Goal: Transaction & Acquisition: Purchase product/service

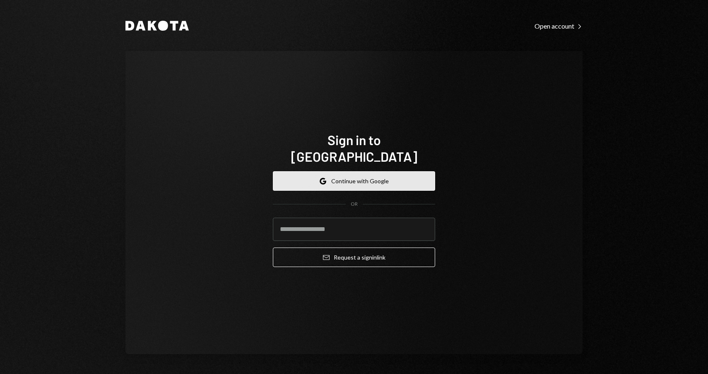
click at [333, 176] on button "Google Continue with Google" at bounding box center [354, 180] width 162 height 19
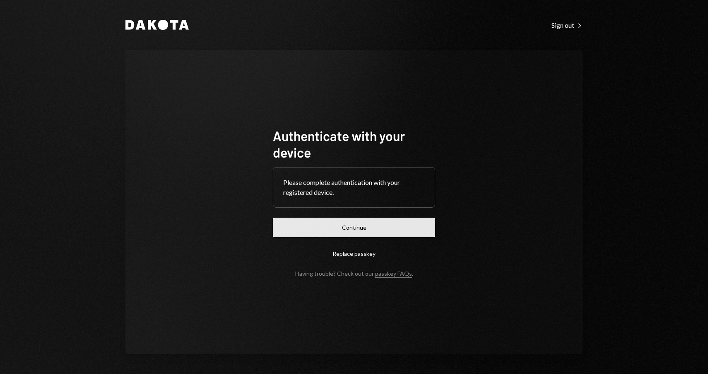
click at [323, 229] on button "Continue" at bounding box center [354, 226] width 162 height 19
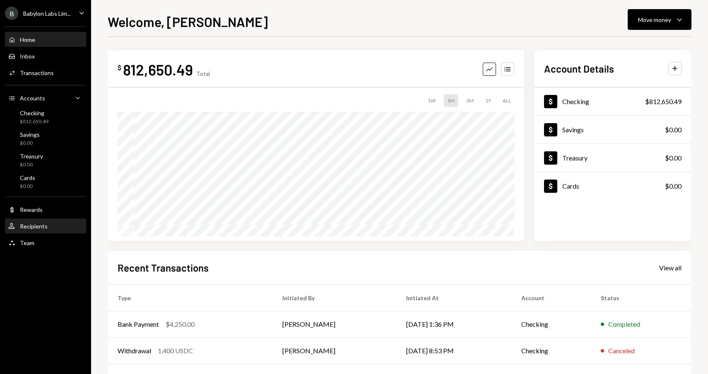
click at [39, 227] on div "Recipients" at bounding box center [34, 225] width 28 height 7
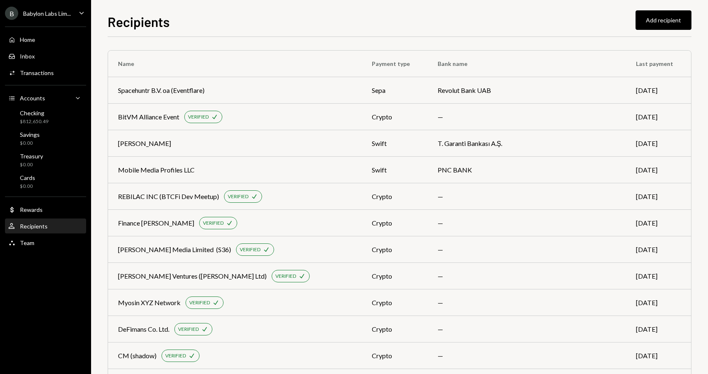
scroll to position [176, 0]
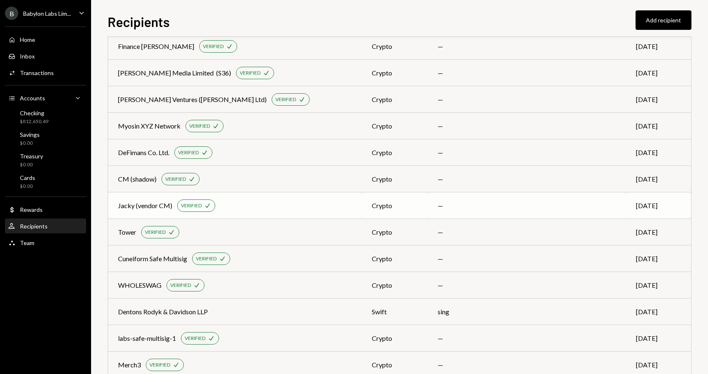
click at [238, 209] on div "Jacky (vendor CM) VERIFIED Check" at bounding box center [235, 205] width 234 height 12
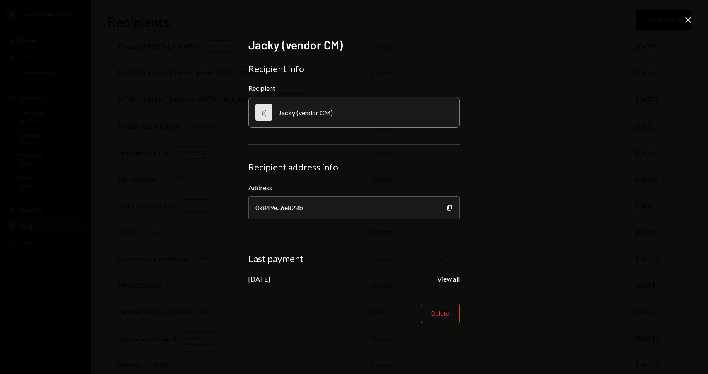
click at [688, 22] on icon "Close" at bounding box center [688, 20] width 10 height 10
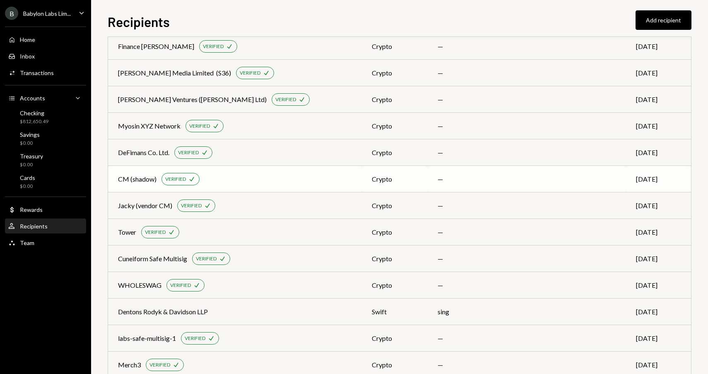
click at [230, 177] on div "CM (shadow) VERIFIED Check" at bounding box center [235, 179] width 234 height 12
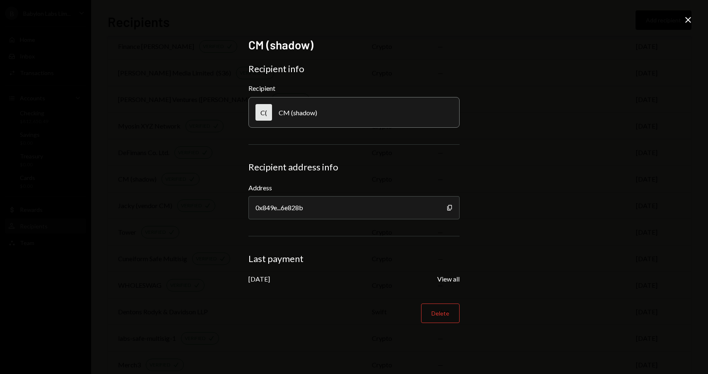
click at [688, 19] on icon at bounding box center [688, 20] width 6 height 6
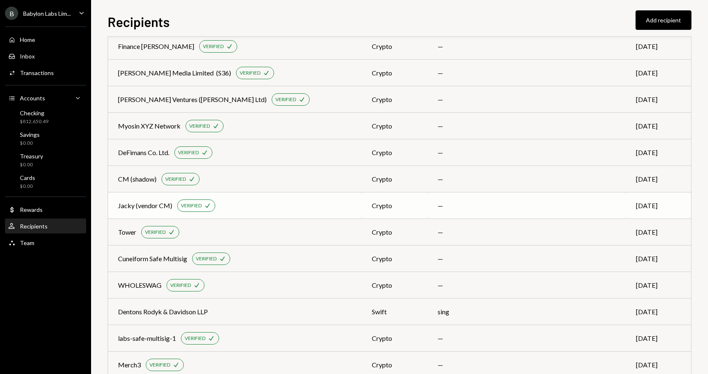
click at [244, 207] on div "Jacky (vendor CM) VERIFIED Check" at bounding box center [235, 205] width 234 height 12
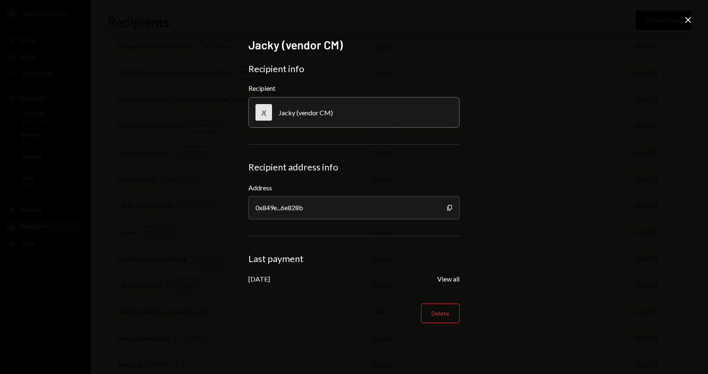
click at [686, 24] on icon "Close" at bounding box center [688, 20] width 10 height 10
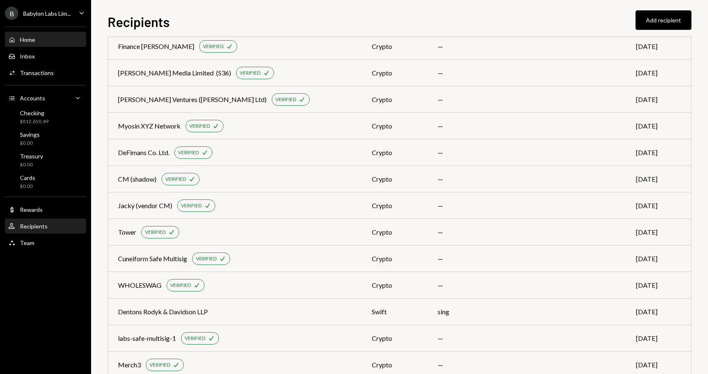
click at [42, 39] on div "Home Home" at bounding box center [45, 39] width 75 height 7
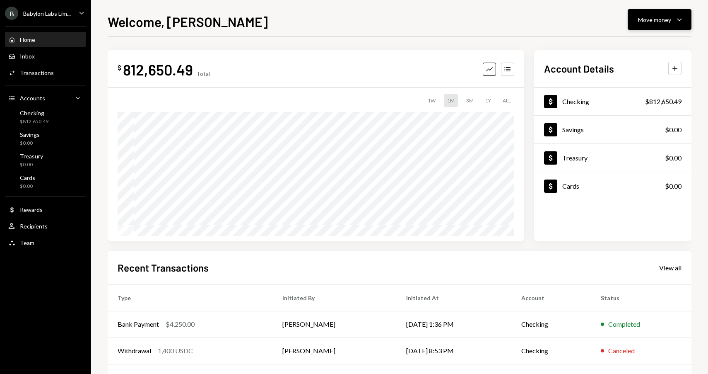
click at [650, 22] on div "Move money" at bounding box center [654, 19] width 33 height 9
click at [646, 47] on div "Send" at bounding box center [653, 44] width 60 height 9
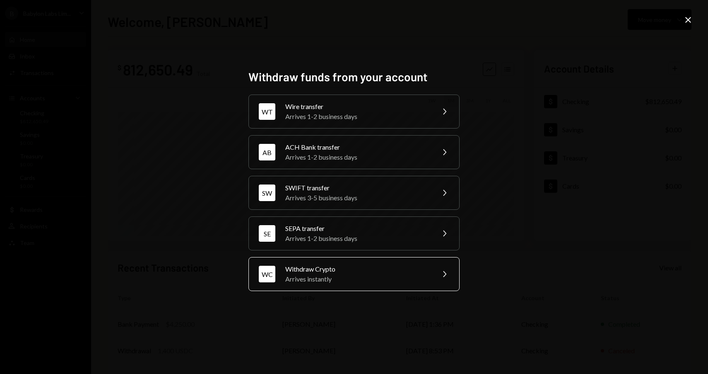
click at [331, 279] on div "Arrives instantly" at bounding box center [357, 279] width 144 height 10
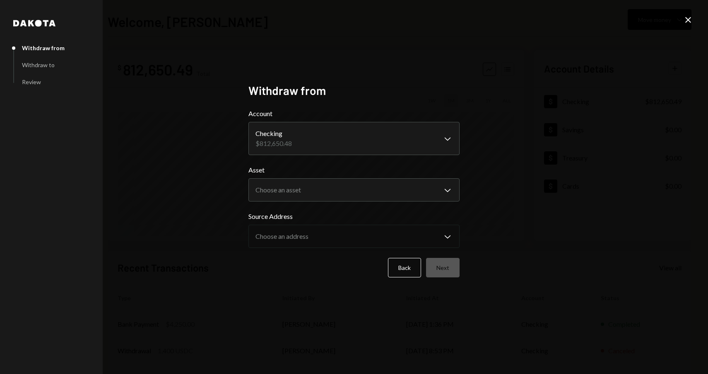
click at [300, 202] on form "**********" at bounding box center [353, 192] width 211 height 169
click at [307, 195] on body "**********" at bounding box center [354, 187] width 708 height 374
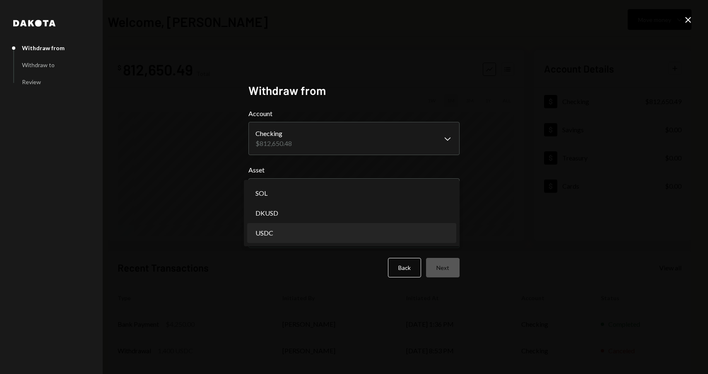
select select "****"
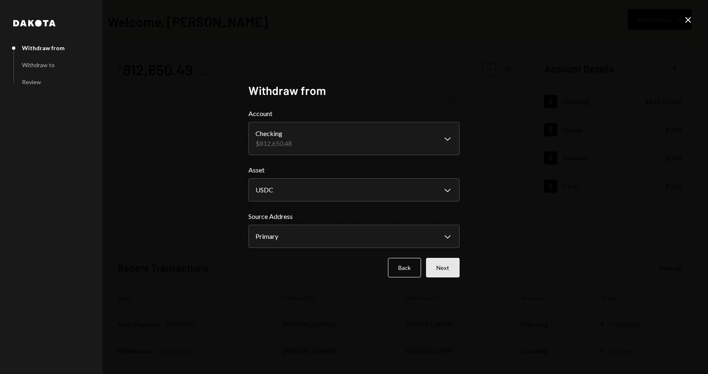
click at [441, 263] on button "Next" at bounding box center [443, 267] width 34 height 19
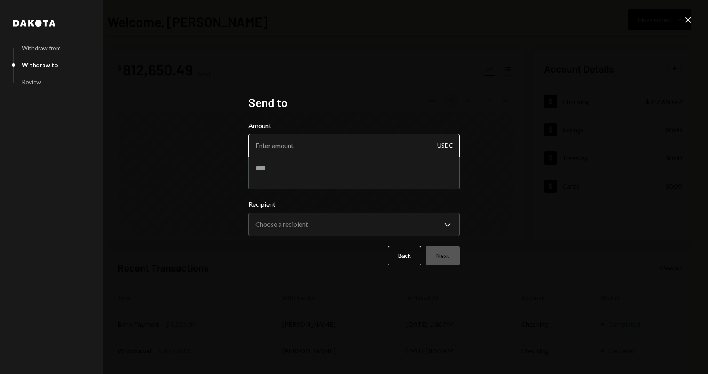
click at [290, 147] on input "Amount" at bounding box center [353, 145] width 211 height 23
type input "6500"
click at [307, 171] on textarea at bounding box center [353, 172] width 211 height 33
click at [287, 164] on textarea at bounding box center [353, 172] width 211 height 33
click at [269, 169] on textarea at bounding box center [353, 172] width 211 height 33
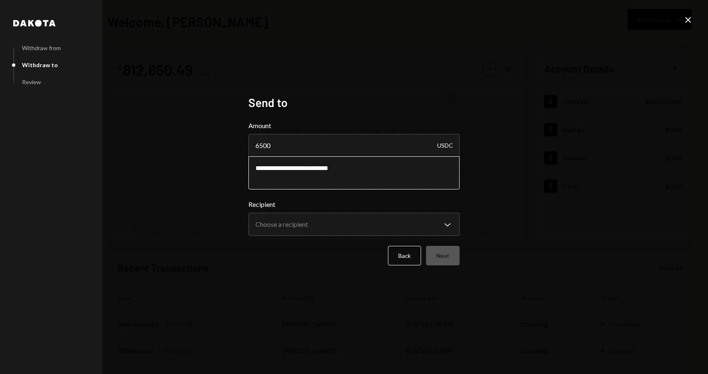
type textarea "**********"
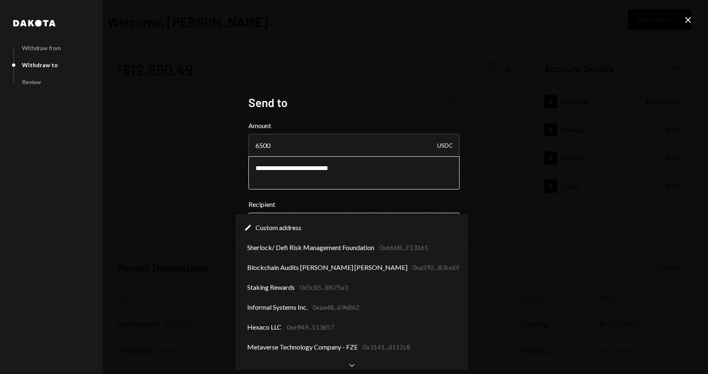
click at [297, 227] on body "**********" at bounding box center [354, 187] width 708 height 374
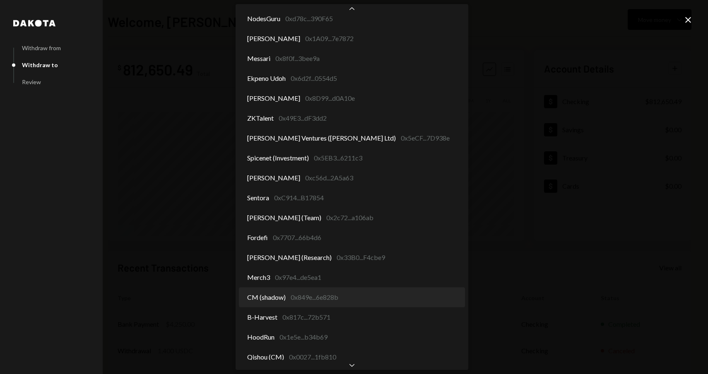
scroll to position [1420, 0]
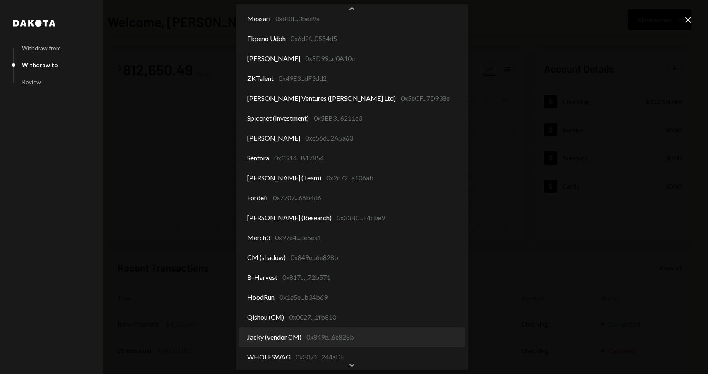
select select "**********"
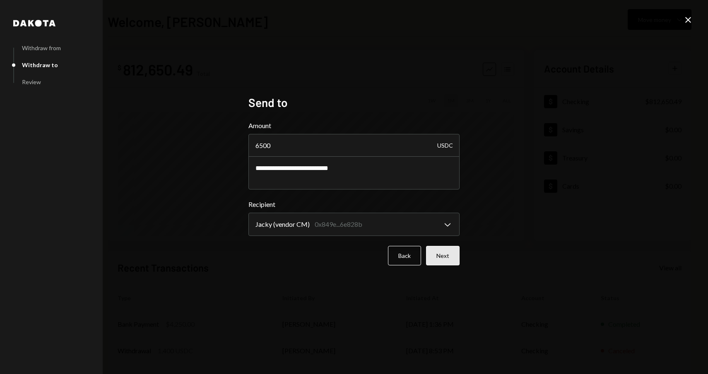
click at [441, 259] on button "Next" at bounding box center [443, 255] width 34 height 19
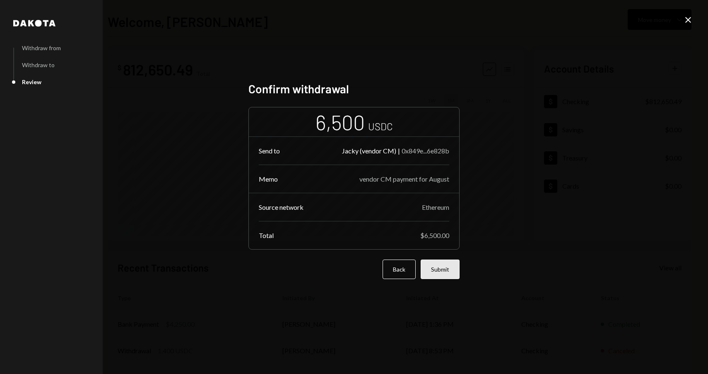
click at [443, 268] on button "Submit" at bounding box center [440, 268] width 39 height 19
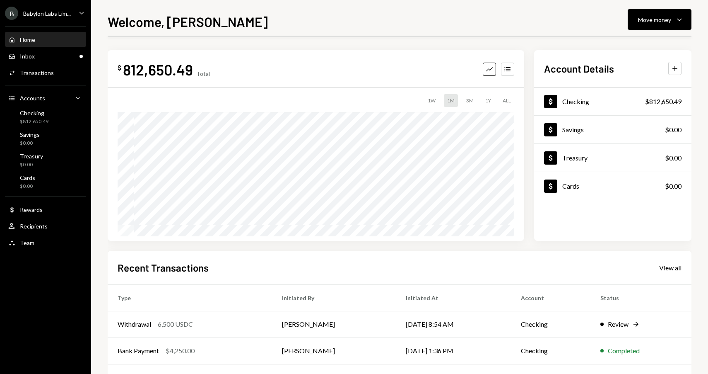
scroll to position [86, 0]
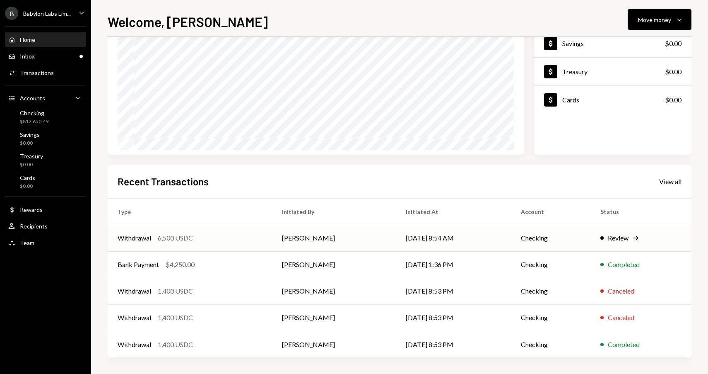
click at [211, 236] on div "Withdrawal 6,500 USDC" at bounding box center [190, 238] width 145 height 10
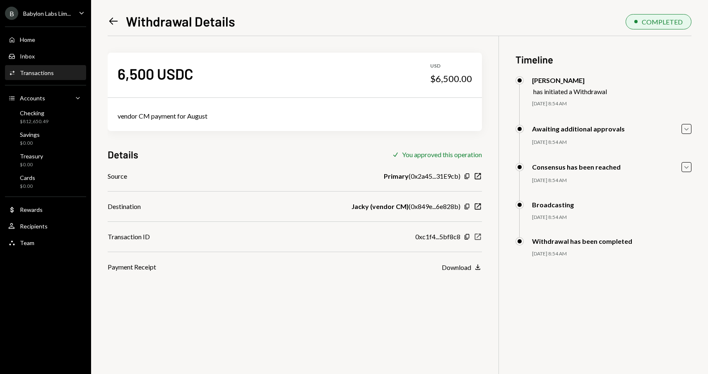
click at [477, 235] on icon "New Window" at bounding box center [478, 236] width 8 height 8
click at [112, 21] on icon at bounding box center [113, 21] width 9 height 7
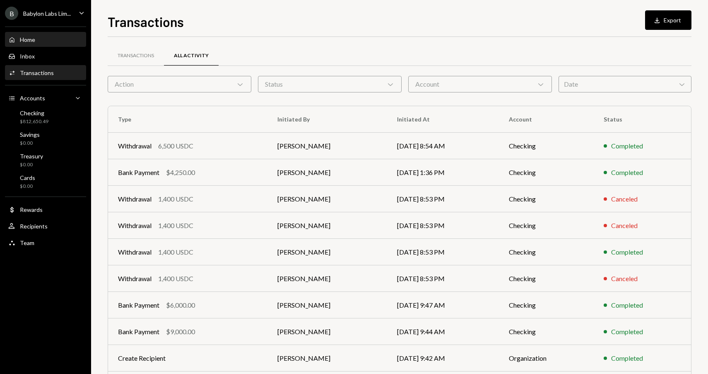
click at [47, 39] on div "Home Home" at bounding box center [45, 39] width 75 height 7
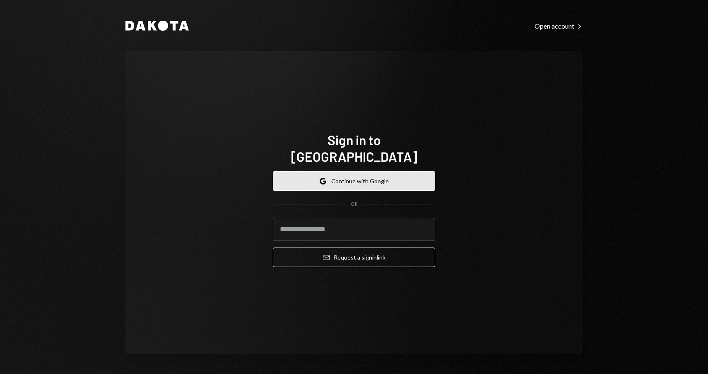
click at [359, 171] on button "Google Continue with Google" at bounding box center [354, 180] width 162 height 19
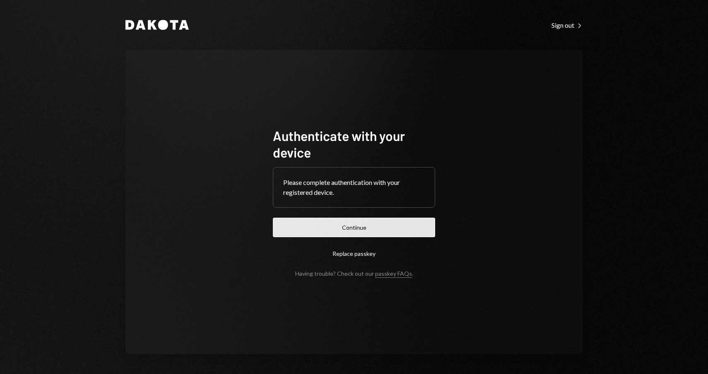
click at [347, 227] on button "Continue" at bounding box center [354, 226] width 162 height 19
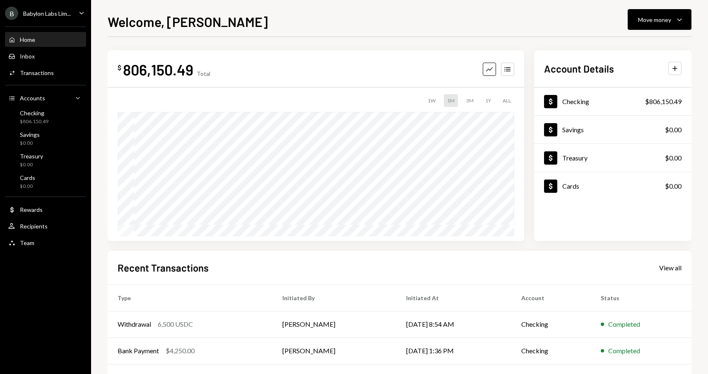
click at [80, 11] on icon "Caret Down" at bounding box center [81, 12] width 9 height 9
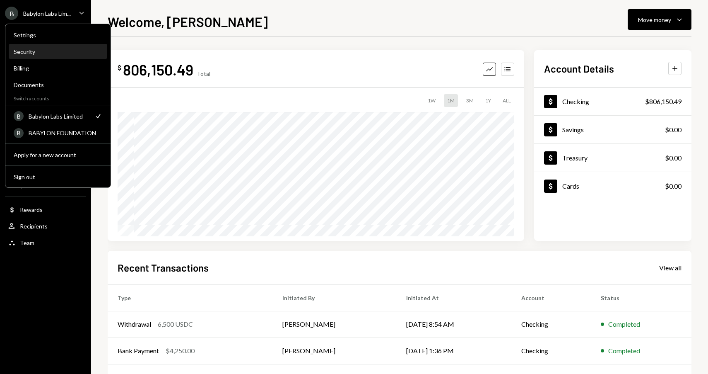
click at [38, 53] on div "Security" at bounding box center [58, 51] width 89 height 7
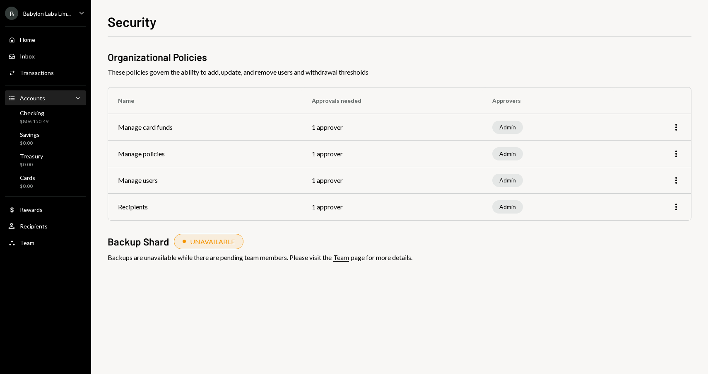
click at [49, 100] on div "Accounts Accounts Caret Down" at bounding box center [45, 98] width 75 height 9
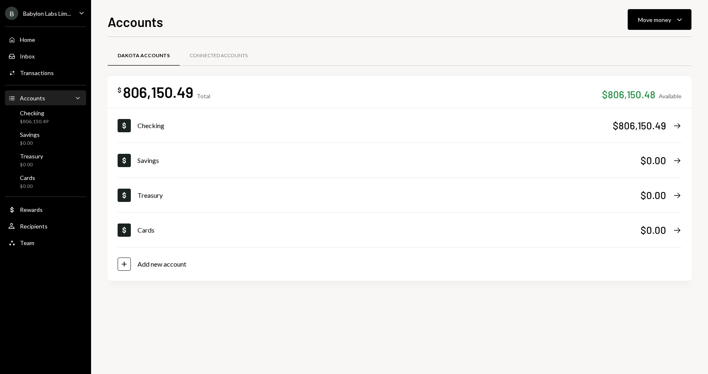
click at [53, 15] on div "Babylon Labs Lim..." at bounding box center [47, 13] width 48 height 7
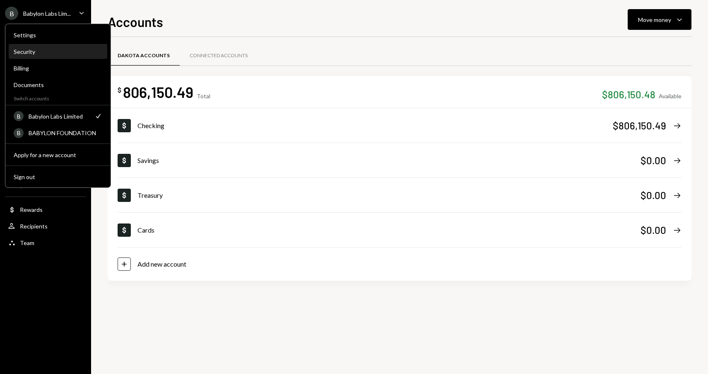
click at [43, 50] on div "Security" at bounding box center [58, 51] width 89 height 7
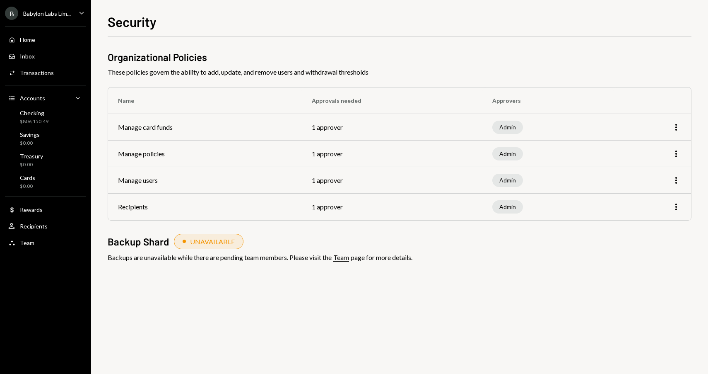
click at [151, 125] on td "Manage card funds" at bounding box center [205, 127] width 194 height 27
click at [679, 128] on icon "More" at bounding box center [676, 127] width 10 height 10
click at [606, 114] on td "Admin" at bounding box center [547, 127] width 131 height 27
click at [73, 9] on div "B Babylon Labs Lim... Caret Down" at bounding box center [45, 13] width 91 height 13
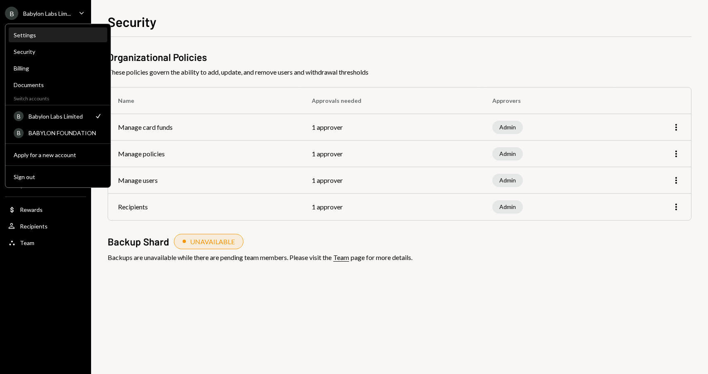
click at [30, 36] on div "Settings" at bounding box center [58, 34] width 89 height 7
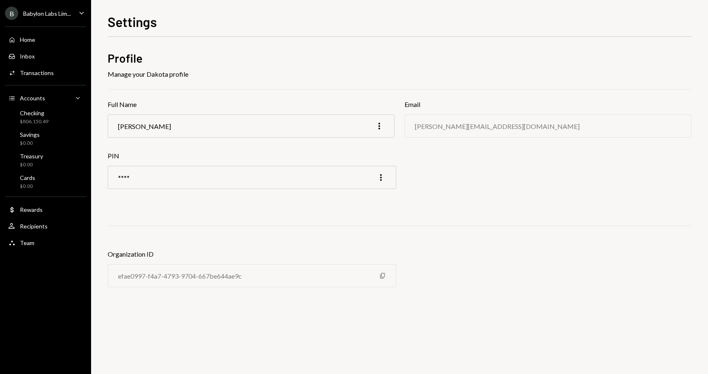
click at [80, 15] on icon "Caret Down" at bounding box center [81, 12] width 9 height 9
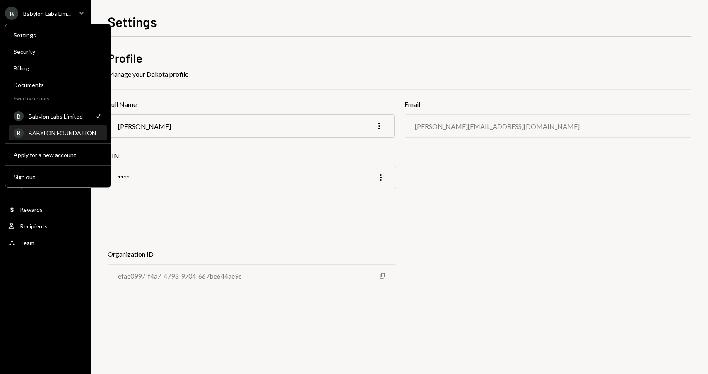
click at [51, 132] on div "BABYLON FOUNDATION" at bounding box center [66, 132] width 74 height 7
